Goal: Communication & Community: Answer question/provide support

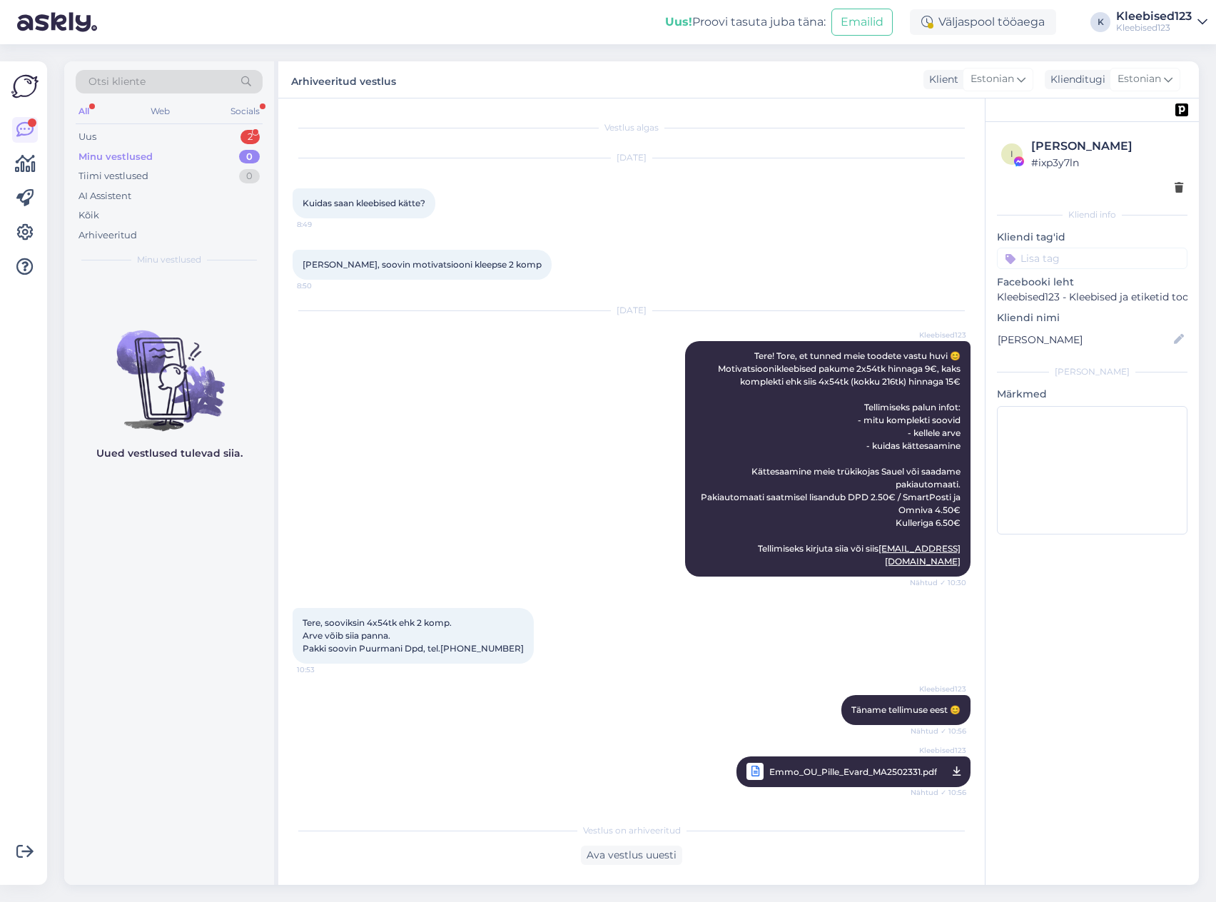
scroll to position [266, 0]
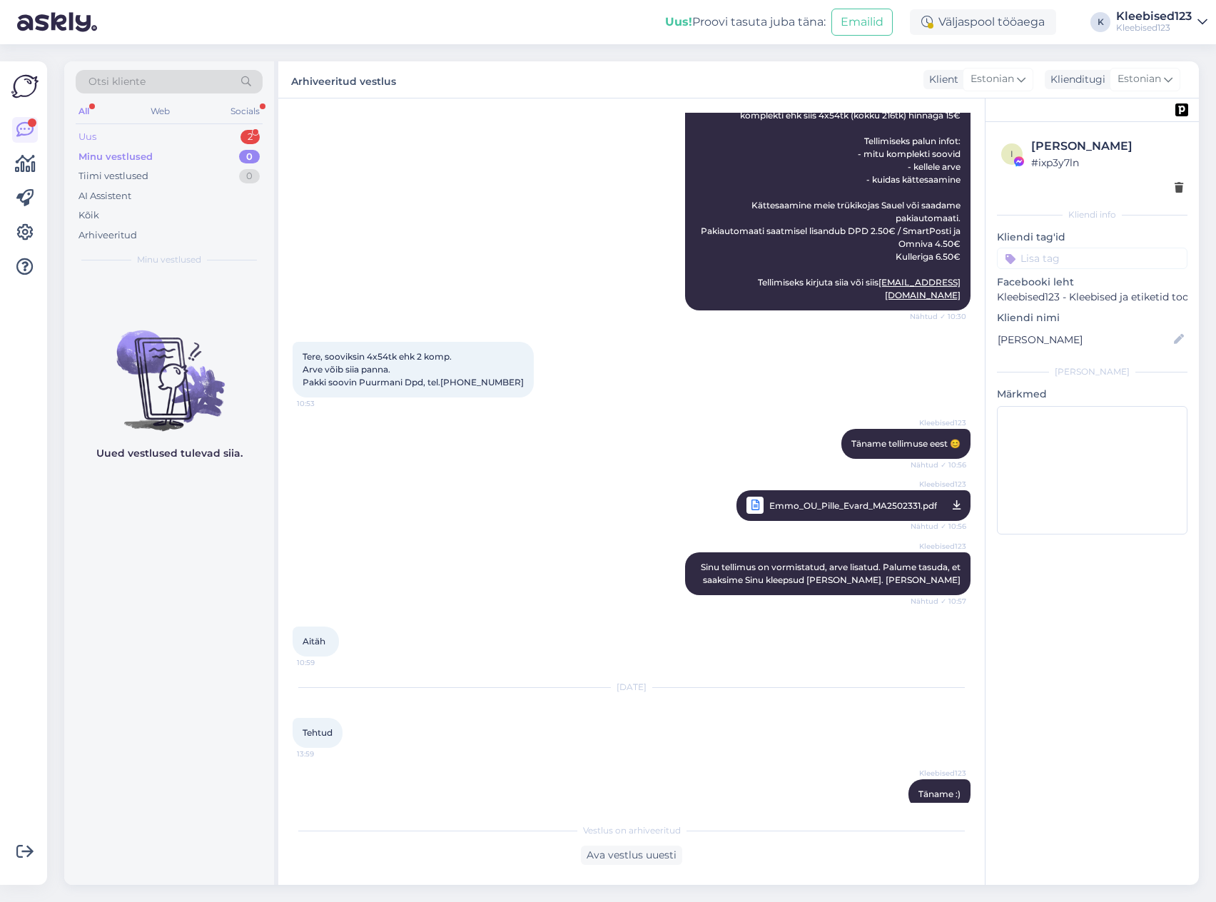
click at [180, 134] on div "Uus 2" at bounding box center [169, 137] width 187 height 20
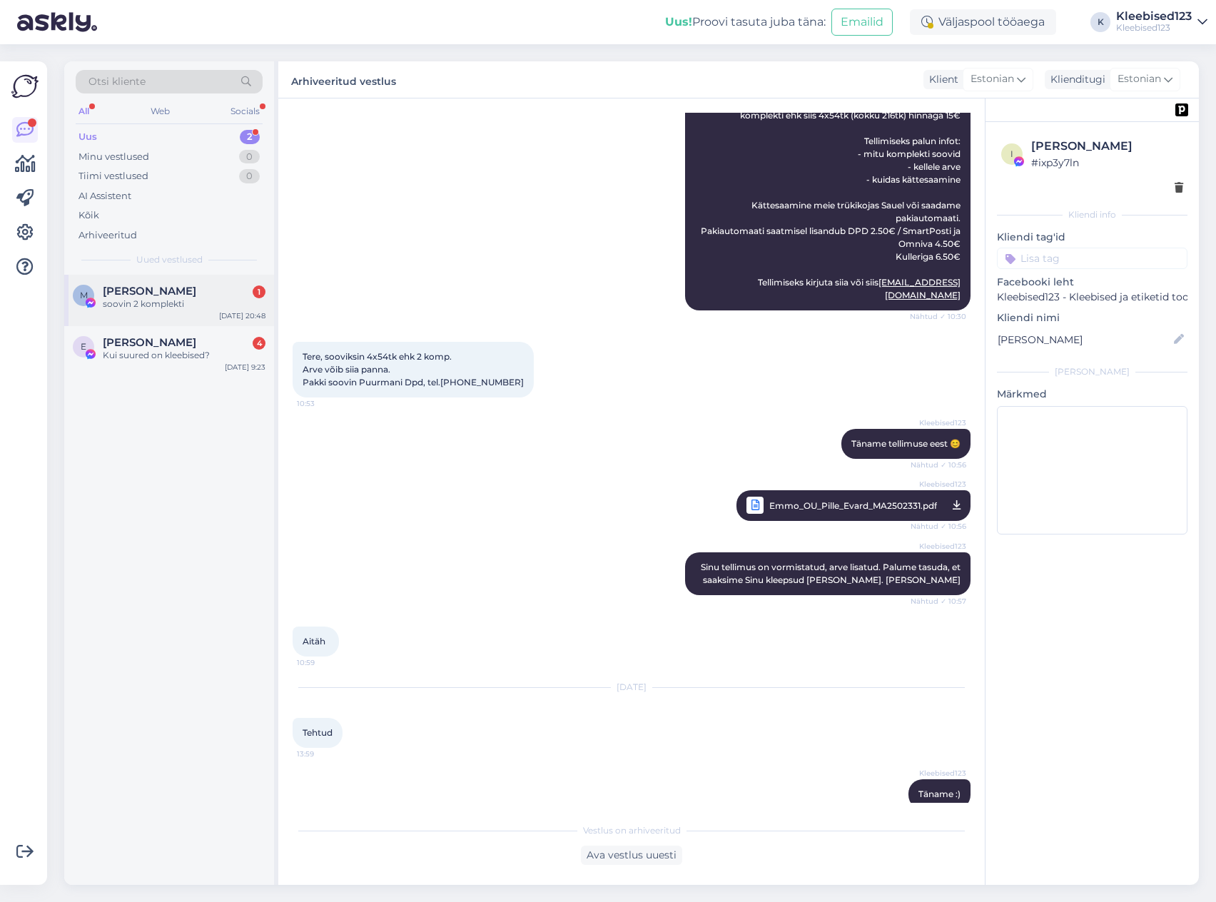
click at [154, 298] on div "soovin 2 komplekti" at bounding box center [184, 304] width 163 height 13
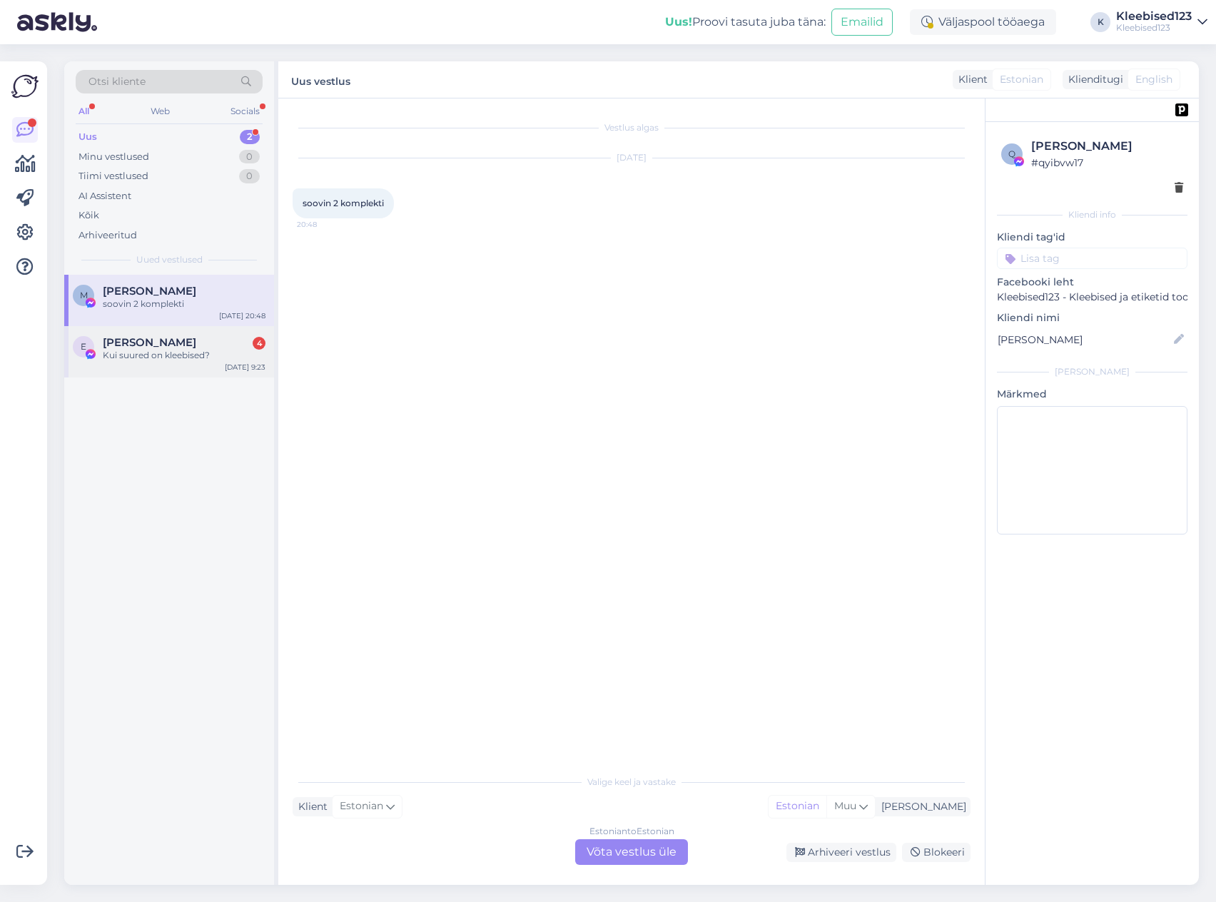
click at [166, 350] on div "Kui suured on kleebised?" at bounding box center [184, 355] width 163 height 13
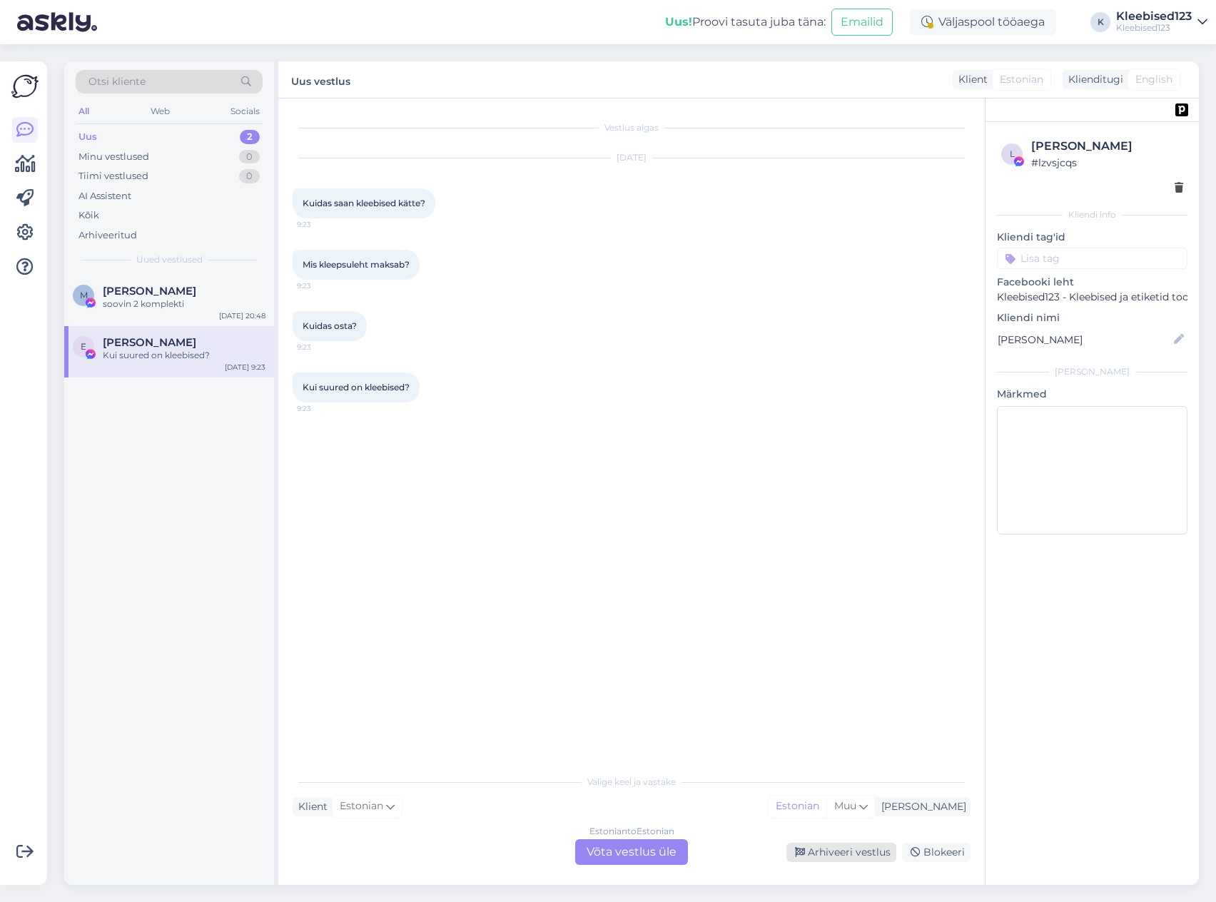
click at [851, 851] on div "Arhiveeri vestlus" at bounding box center [841, 852] width 110 height 19
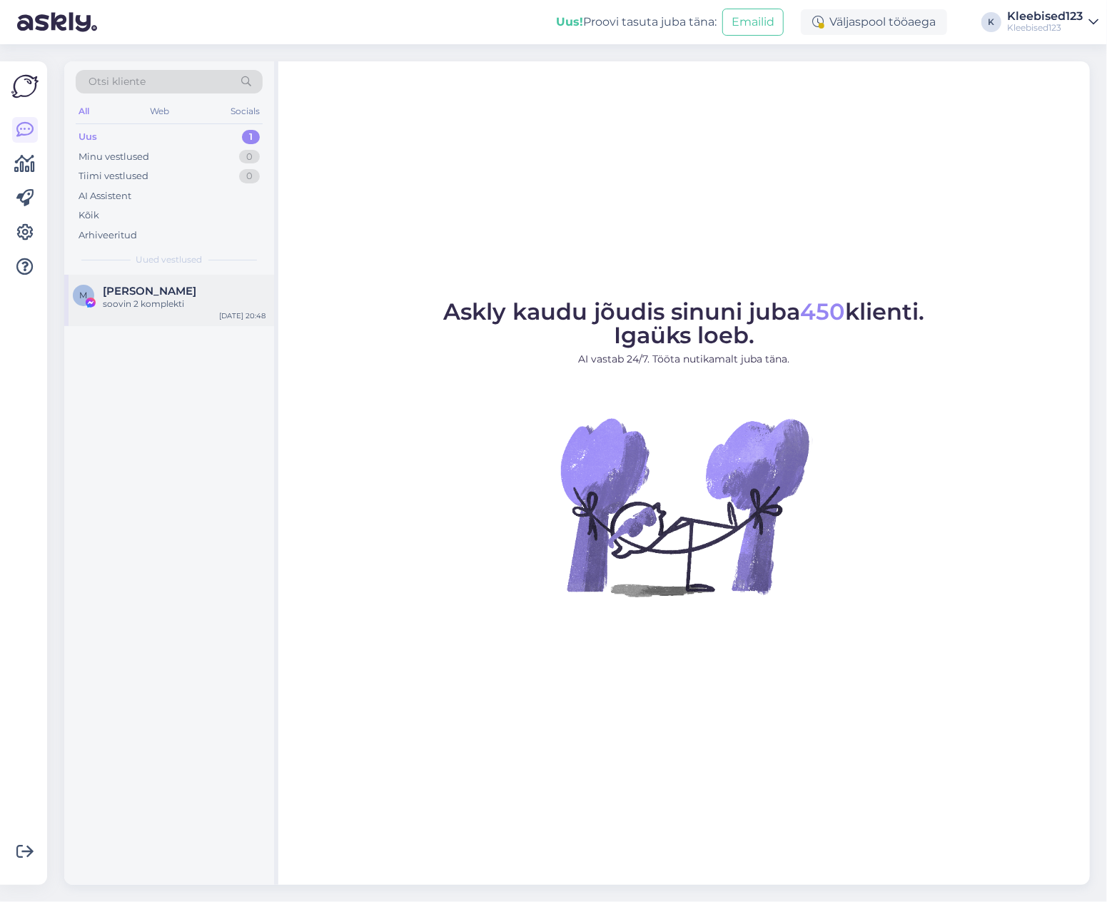
click at [163, 287] on span "[PERSON_NAME]" at bounding box center [149, 291] width 93 height 13
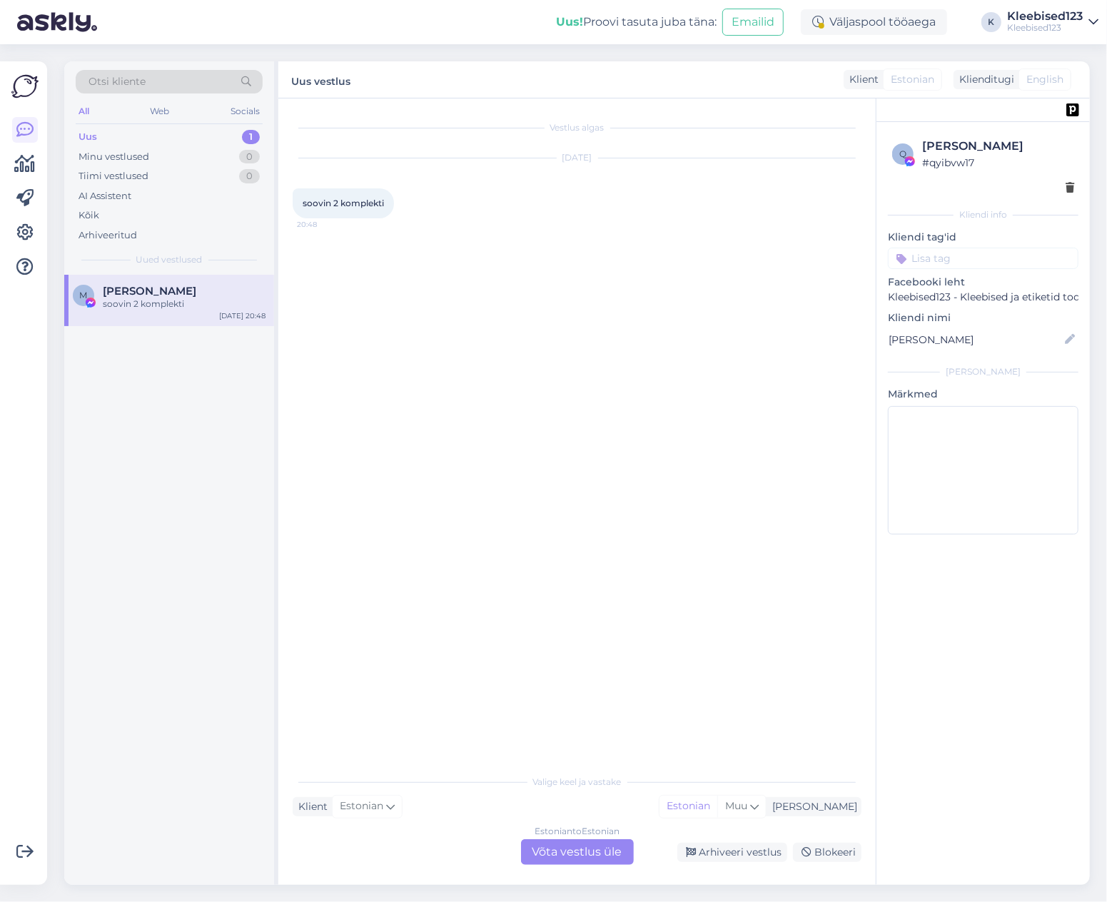
click at [553, 850] on div "Estonian to Estonian Võta vestlus üle" at bounding box center [577, 852] width 113 height 26
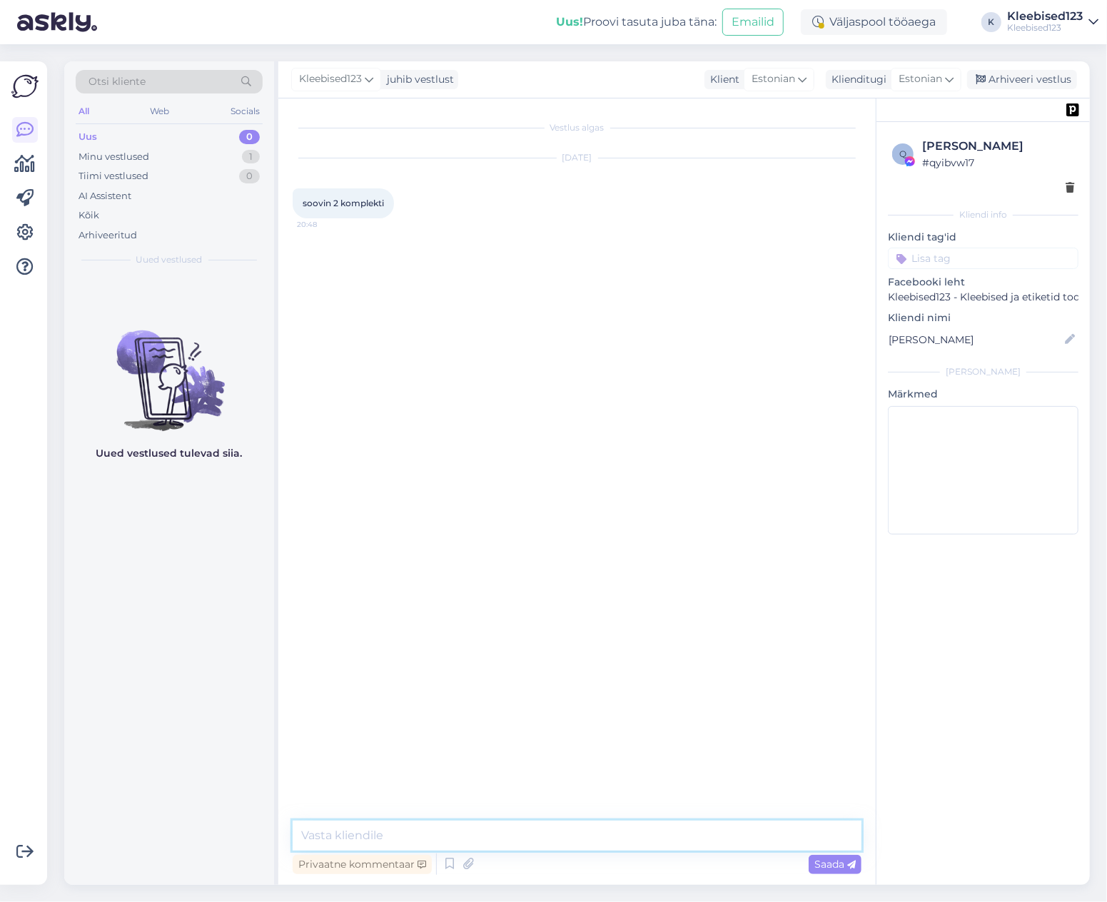
click at [502, 835] on textarea at bounding box center [577, 836] width 569 height 30
paste textarea "Tere! Tore, et tunned meie toodete vastu huvi 😊 Motivatsioonikleebised pakume 2…"
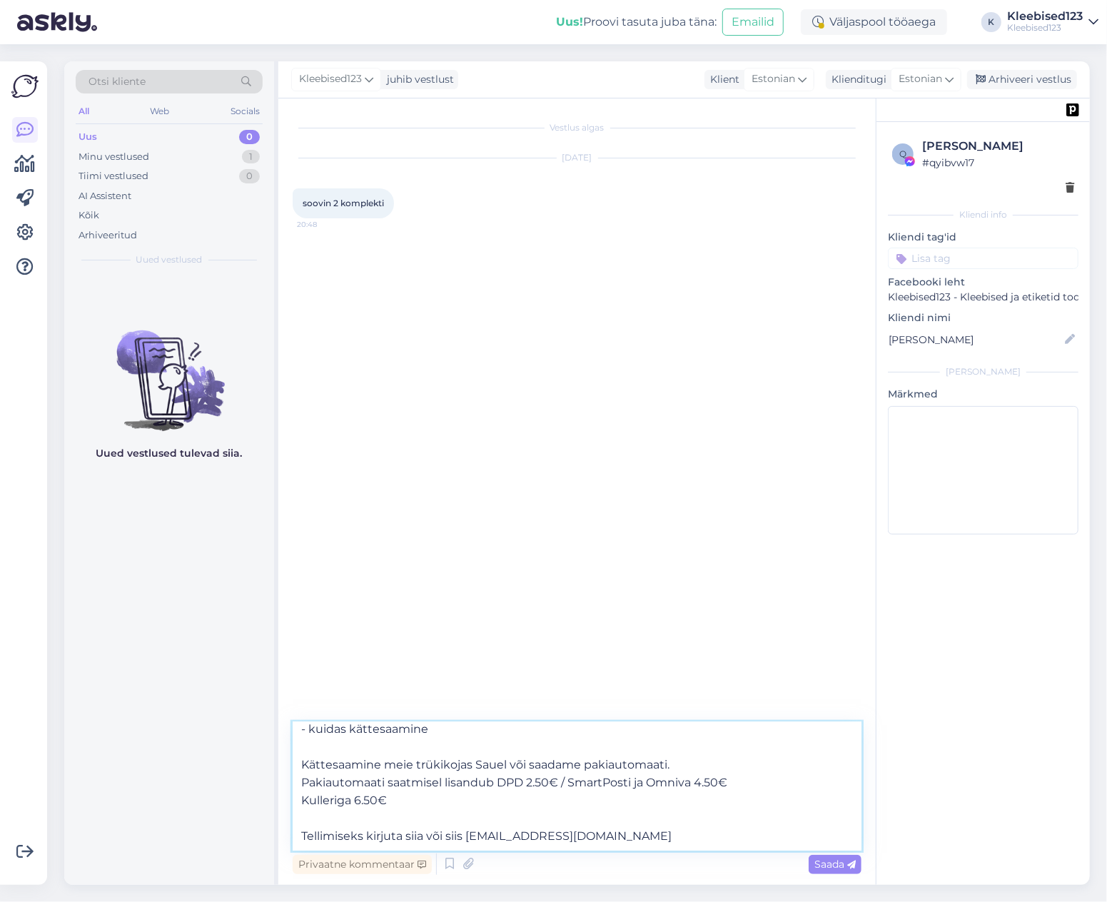
type textarea "Tere! Tore, et tunned meie toodete vastu huvi 😊 Motivatsioonikleebised pakume 2…"
drag, startPoint x: 432, startPoint y: 313, endPoint x: 441, endPoint y: 313, distance: 9.3
click at [434, 314] on div "Vestlus algas Aug 20 2025 soovin 2 komplekti 20:48" at bounding box center [584, 411] width 582 height 597
click at [618, 783] on textarea "Tere! Tore, et tunned meie toodete vastu huvi 😊 Motivatsioonikleebised pakume 2…" at bounding box center [577, 786] width 569 height 128
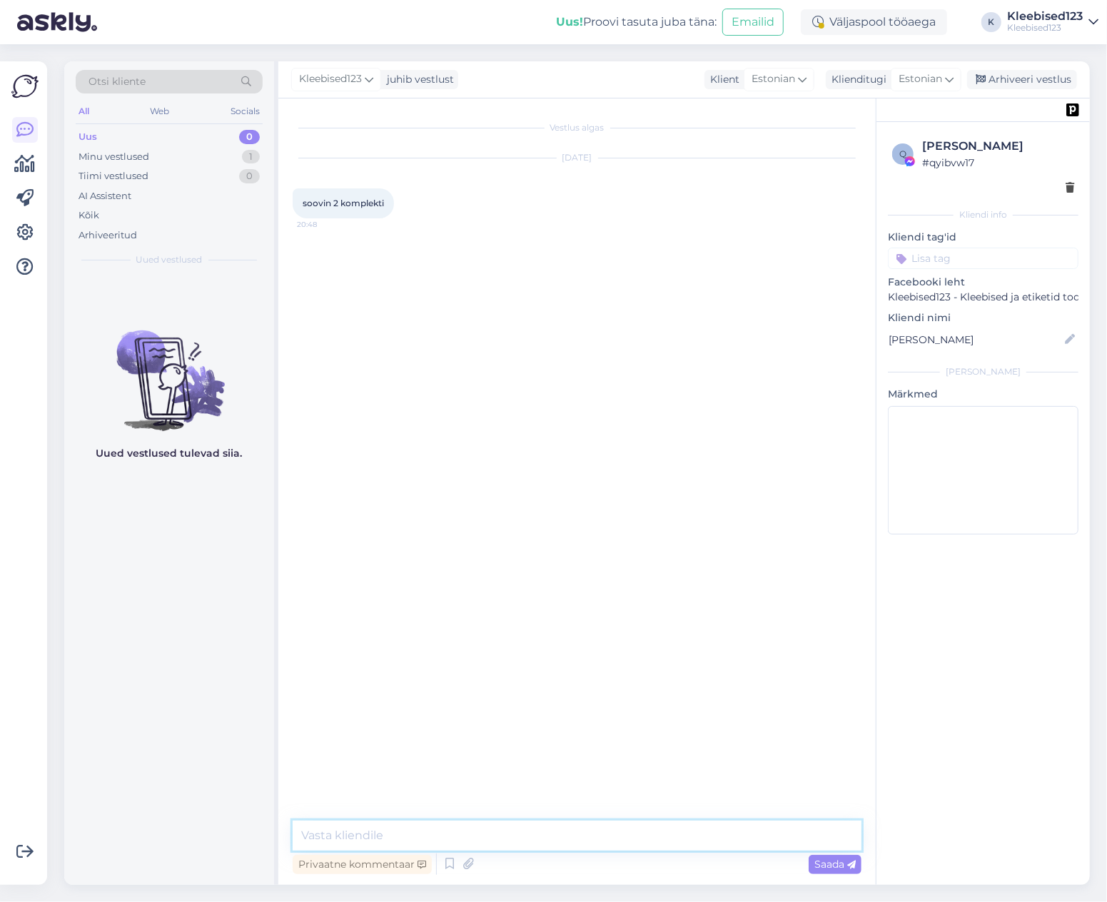
scroll to position [0, 0]
click at [210, 153] on div "Minu vestlused 1" at bounding box center [169, 157] width 187 height 20
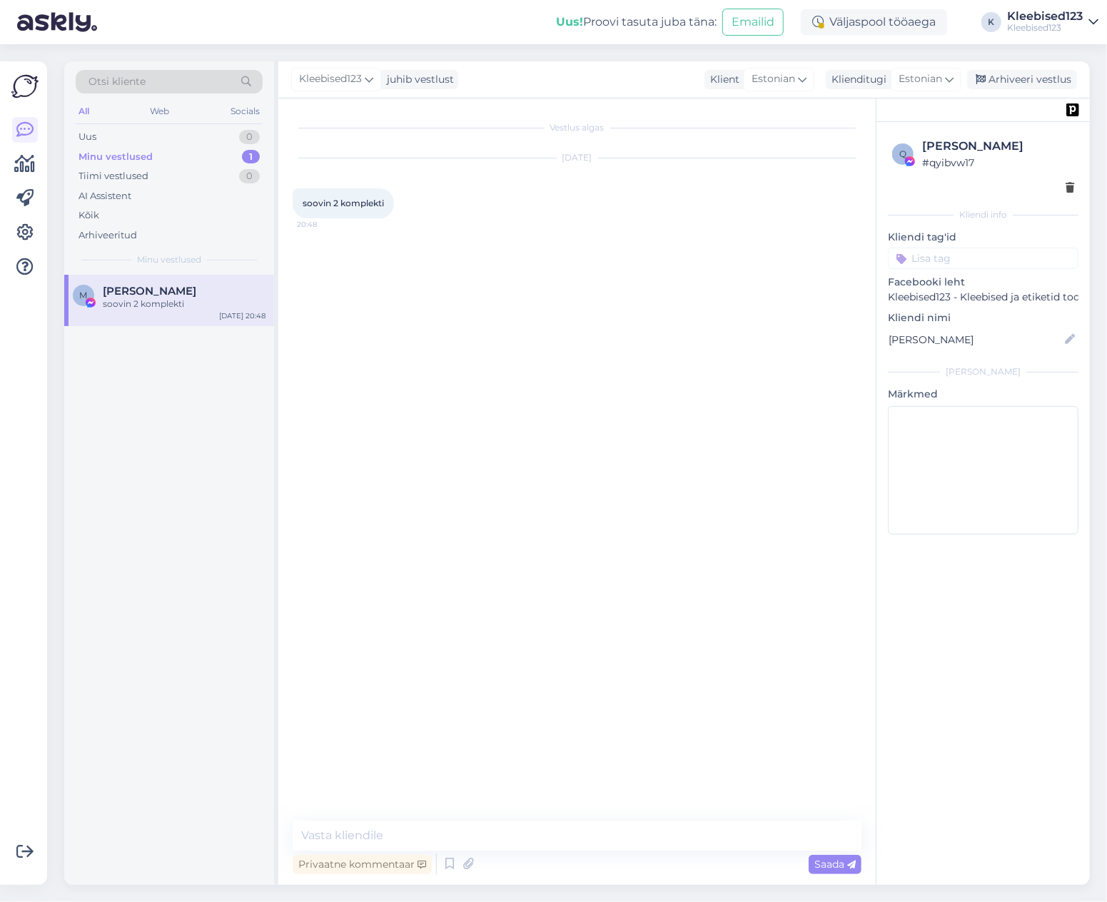
click at [176, 309] on div "soovin 2 komplekti" at bounding box center [184, 304] width 163 height 13
click at [1046, 77] on div "Arhiveeri vestlus" at bounding box center [1022, 79] width 110 height 19
